Goal: Book appointment/travel/reservation

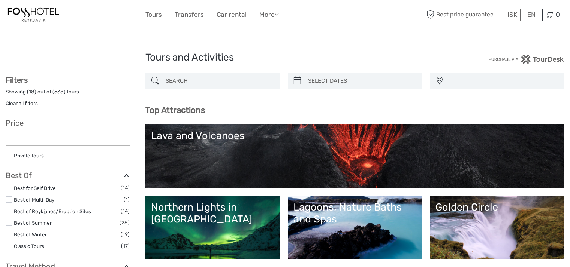
select select
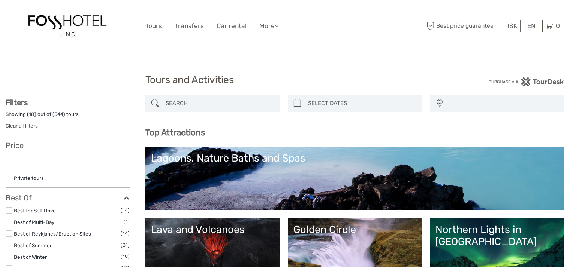
select select
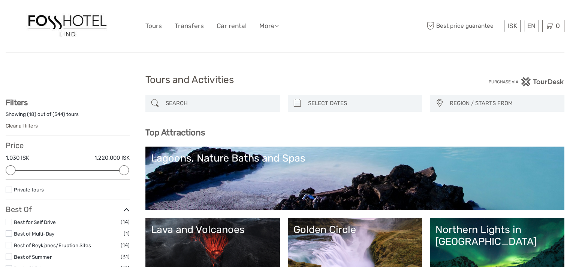
click at [197, 99] on input "search" at bounding box center [219, 103] width 113 height 13
paste input "LOFTHELLIR ICE CAVE"
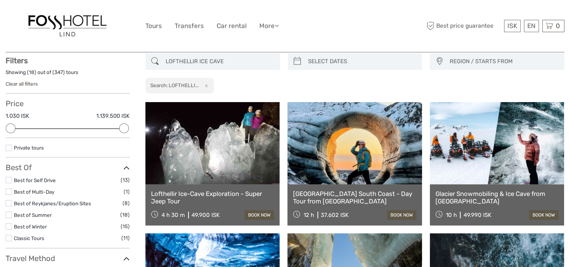
scroll to position [42, 0]
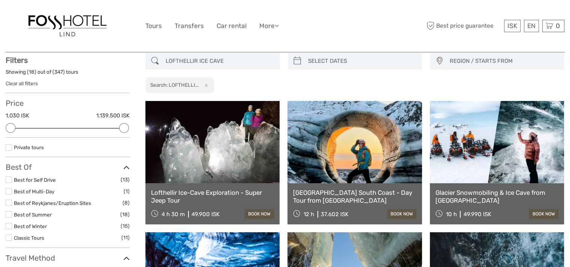
type input "LOFTHELLIR ICE CAVE"
click at [225, 164] on link at bounding box center [212, 142] width 134 height 82
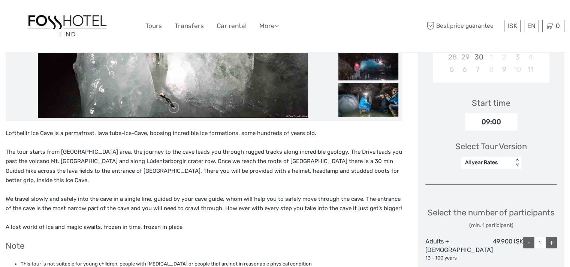
scroll to position [225, 0]
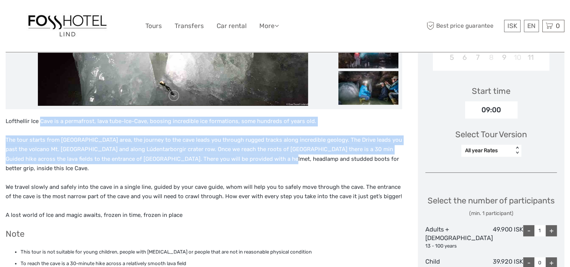
drag, startPoint x: 40, startPoint y: 119, endPoint x: 247, endPoint y: 158, distance: 210.3
click at [238, 164] on div "Lofthellir Ice Cave is a permafrost, lava tube-Ice-Cave, boosing incredible ice…" at bounding box center [204, 219] width 396 height 204
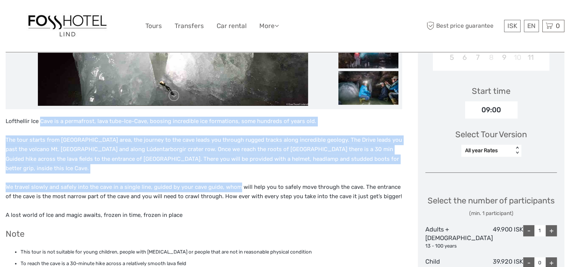
click at [205, 142] on p "The tour starts from Lake Mývatn area, the journey to the cave leads you throug…" at bounding box center [204, 155] width 396 height 38
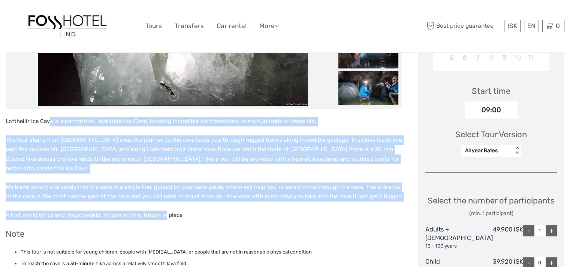
drag, startPoint x: 49, startPoint y: 116, endPoint x: 168, endPoint y: 196, distance: 142.5
click at [163, 199] on div "Lofthellir Ice Cave is a permafrost, lava tube-Ice-Cave, boosing incredible ice…" at bounding box center [204, 219] width 396 height 204
click at [211, 145] on p "The tour starts from Lake Mývatn area, the journey to the cave leads you throug…" at bounding box center [204, 155] width 396 height 38
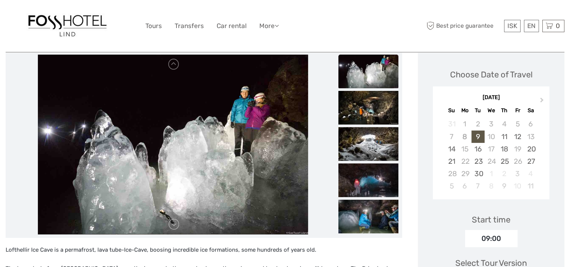
scroll to position [112, 0]
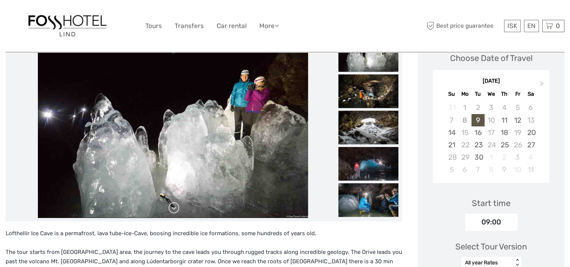
click at [173, 208] on link at bounding box center [174, 208] width 12 height 12
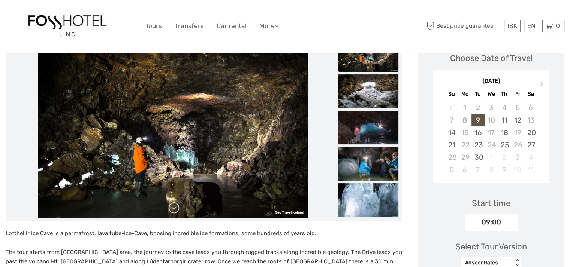
click at [173, 207] on link at bounding box center [174, 208] width 12 height 12
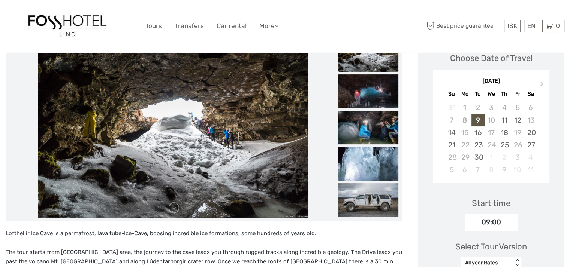
scroll to position [75, 0]
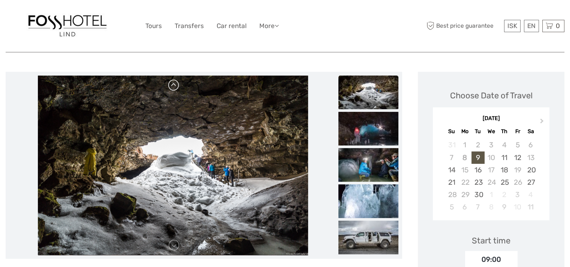
click at [177, 84] on link at bounding box center [174, 85] width 12 height 12
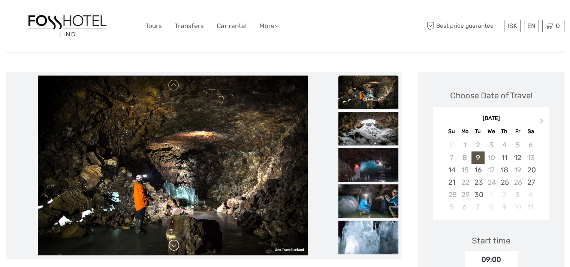
click at [177, 243] on link at bounding box center [174, 246] width 12 height 12
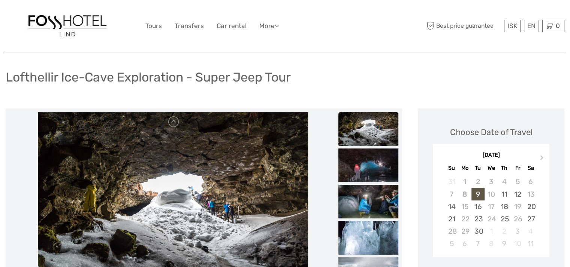
scroll to position [0, 0]
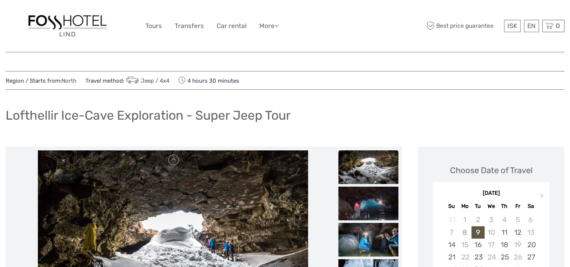
click at [70, 31] on img at bounding box center [67, 26] width 82 height 26
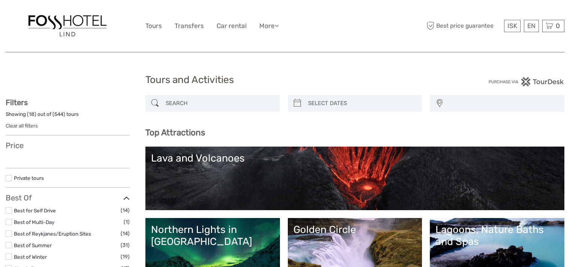
select select
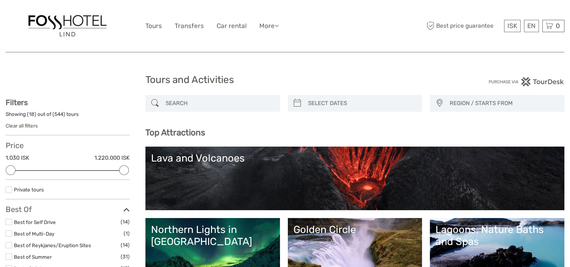
click at [226, 106] on input "search" at bounding box center [219, 103] width 113 height 13
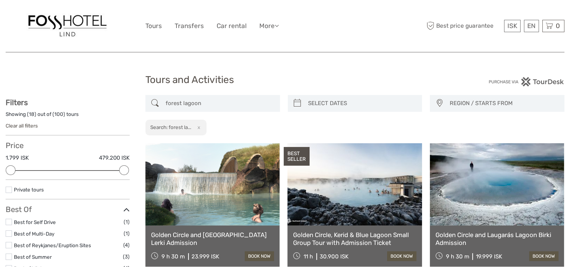
type input "forest lagoon"
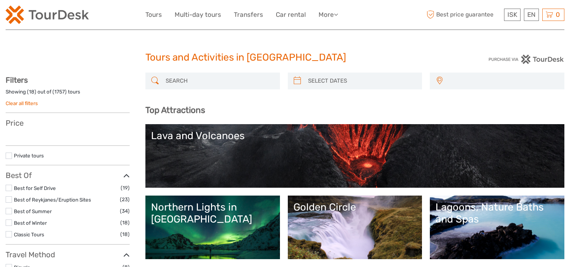
select select
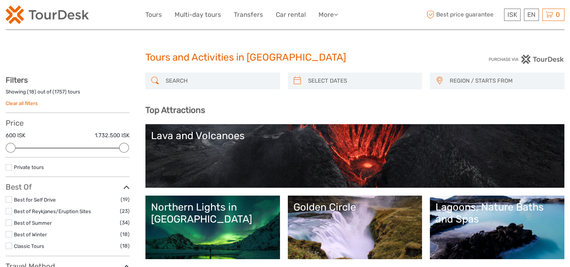
click at [210, 81] on input "search" at bounding box center [219, 81] width 113 height 13
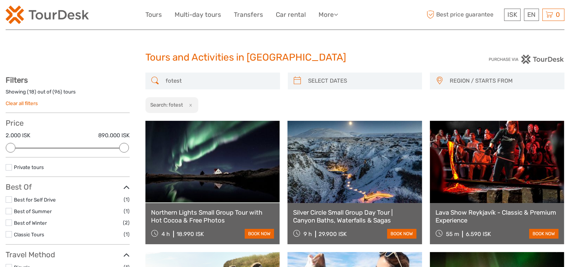
click at [201, 80] on input "fotest" at bounding box center [219, 81] width 113 height 13
drag, startPoint x: 198, startPoint y: 80, endPoint x: 149, endPoint y: 71, distance: 50.6
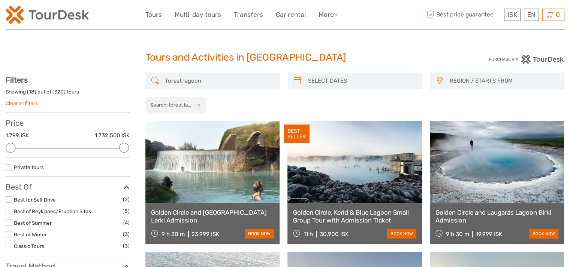
type input "forest lagoon"
click at [348, 167] on link at bounding box center [354, 162] width 134 height 82
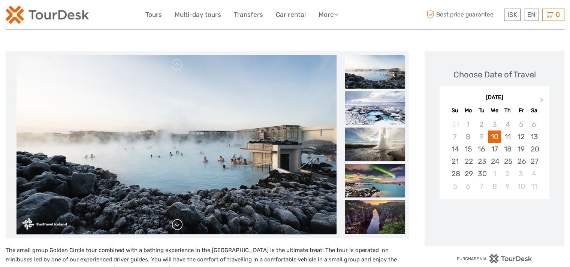
click at [174, 224] on link at bounding box center [177, 225] width 12 height 12
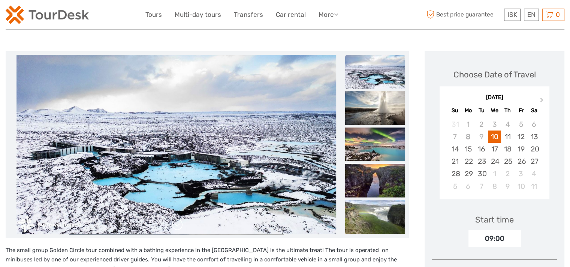
click at [174, 224] on link at bounding box center [177, 225] width 12 height 12
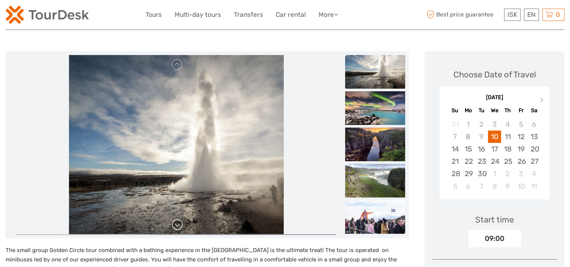
click at [174, 224] on link at bounding box center [177, 225] width 12 height 12
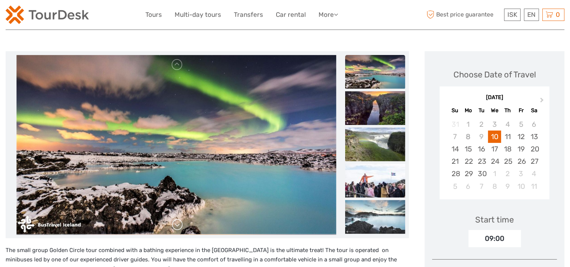
click at [174, 224] on link at bounding box center [177, 225] width 12 height 12
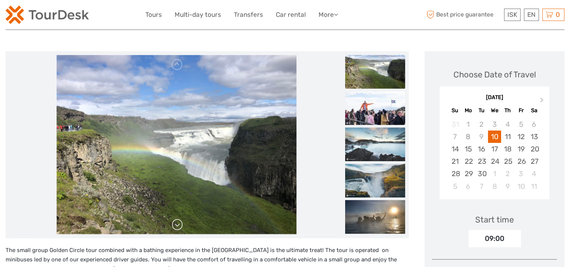
click at [174, 224] on link at bounding box center [177, 225] width 12 height 12
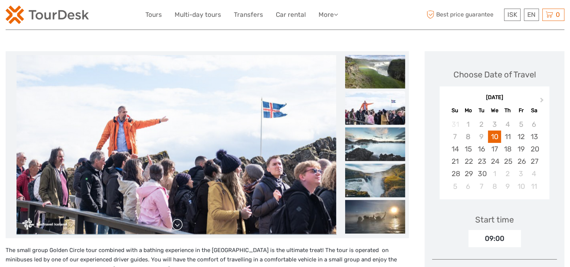
click at [174, 224] on link at bounding box center [177, 225] width 12 height 12
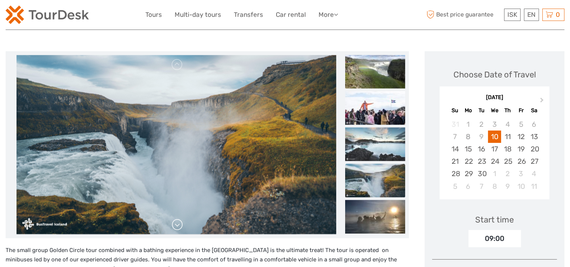
click at [175, 224] on link at bounding box center [177, 225] width 12 height 12
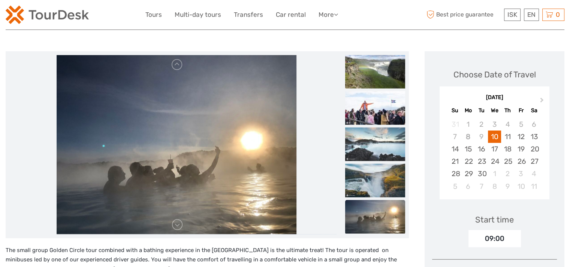
click at [175, 224] on link at bounding box center [177, 225] width 12 height 12
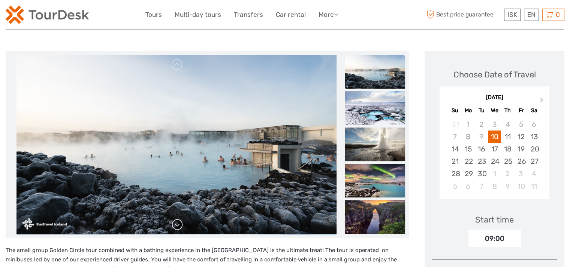
click at [175, 224] on link at bounding box center [177, 225] width 12 height 12
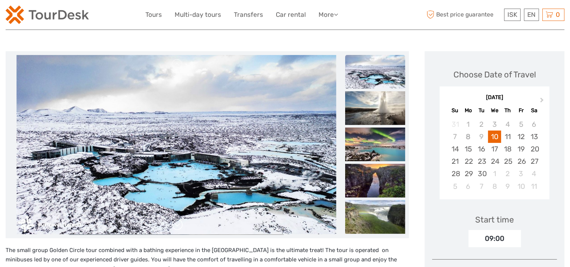
click at [175, 224] on link at bounding box center [177, 225] width 12 height 12
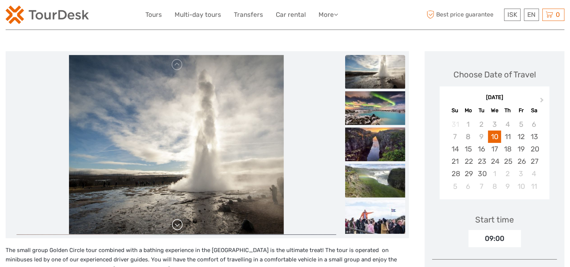
click at [175, 224] on link at bounding box center [177, 225] width 12 height 12
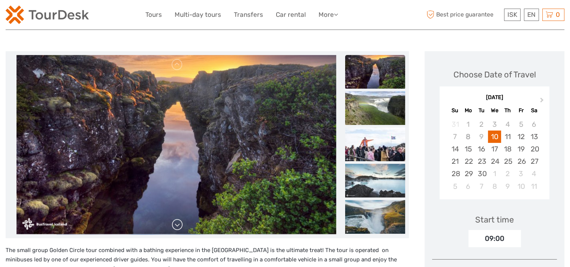
click at [175, 224] on link at bounding box center [177, 225] width 12 height 12
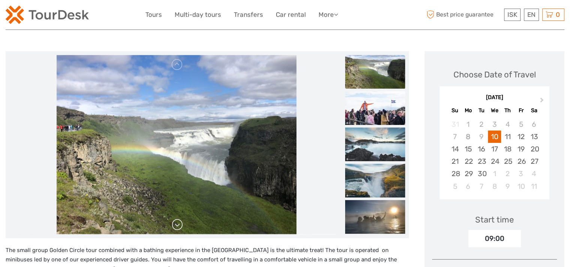
click at [175, 224] on link at bounding box center [177, 225] width 12 height 12
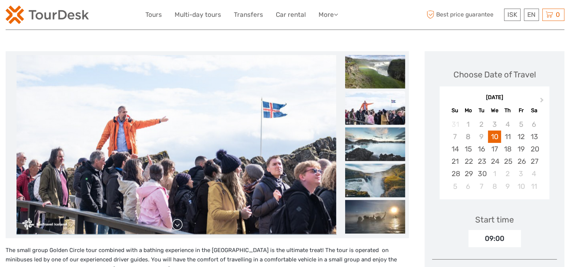
click at [175, 224] on link at bounding box center [177, 225] width 12 height 12
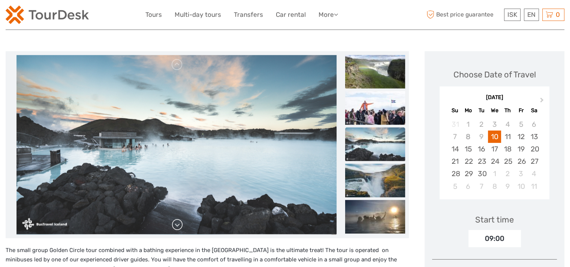
click at [175, 224] on link at bounding box center [177, 225] width 12 height 12
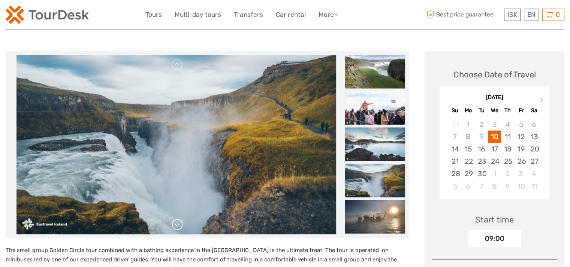
click at [175, 224] on link at bounding box center [177, 225] width 12 height 12
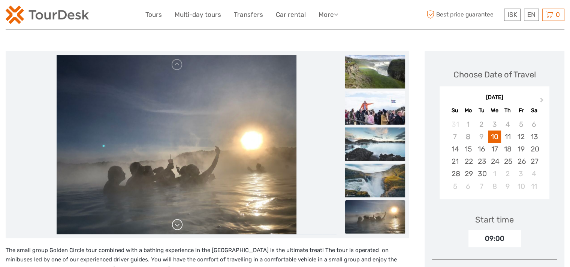
click at [175, 224] on link at bounding box center [177, 225] width 12 height 12
